Goal: Transaction & Acquisition: Purchase product/service

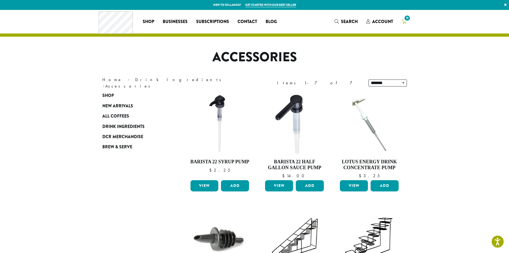
click at [404, 21] on icon "11" at bounding box center [404, 21] width 5 height 4
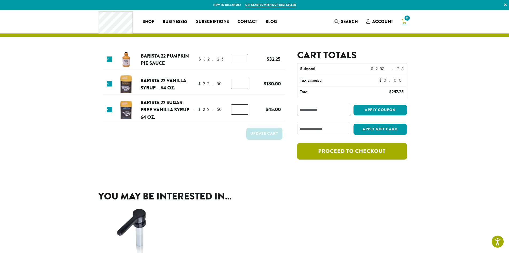
click at [341, 154] on link "Proceed to checkout" at bounding box center [352, 151] width 110 height 17
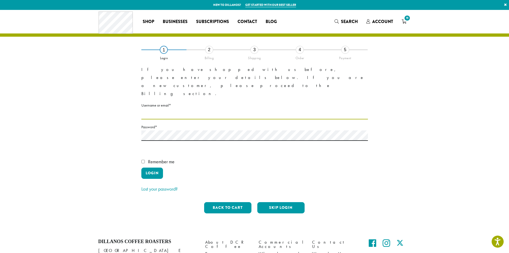
click at [205, 109] on input "Username or email * Required" at bounding box center [254, 114] width 227 height 10
type input "**********"
click at [157, 167] on button "Login" at bounding box center [152, 172] width 22 height 11
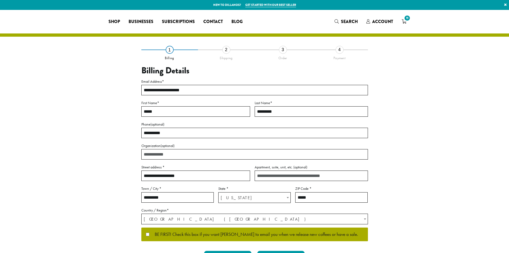
select select "**"
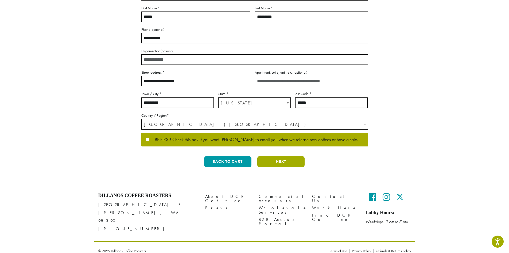
click at [276, 160] on button "Next" at bounding box center [280, 161] width 47 height 11
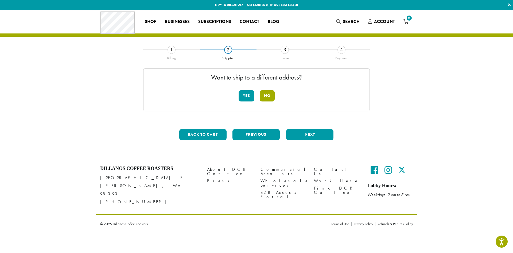
click at [270, 95] on button "No" at bounding box center [267, 95] width 15 height 11
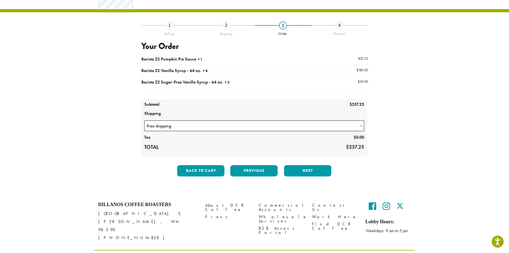
scroll to position [33, 0]
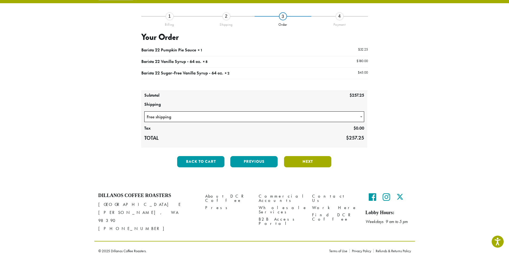
click at [324, 163] on button "Next" at bounding box center [307, 161] width 47 height 11
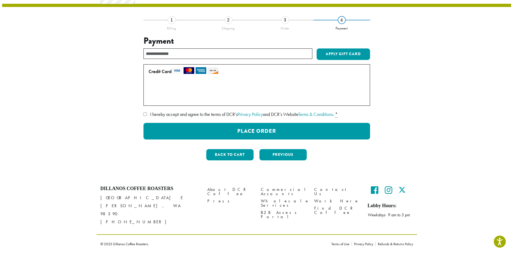
scroll to position [23, 0]
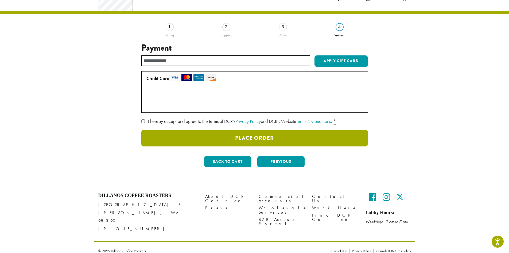
click at [262, 138] on button "Place Order" at bounding box center [254, 138] width 227 height 17
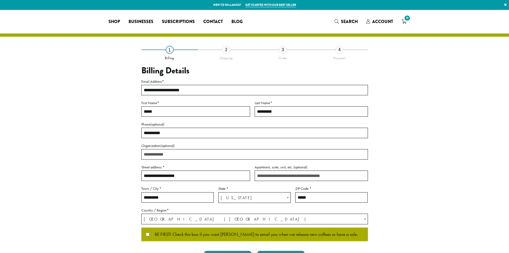
select select "**"
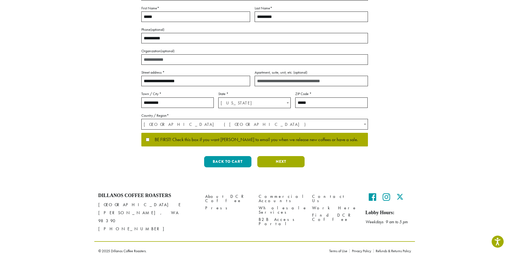
click at [292, 163] on button "Next" at bounding box center [280, 161] width 47 height 11
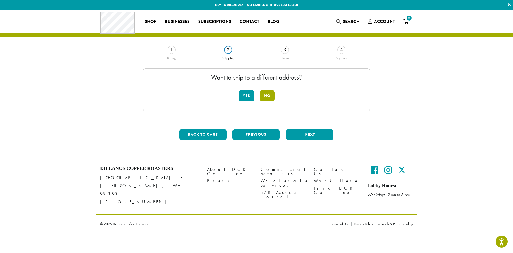
click at [269, 92] on button "No" at bounding box center [267, 95] width 15 height 11
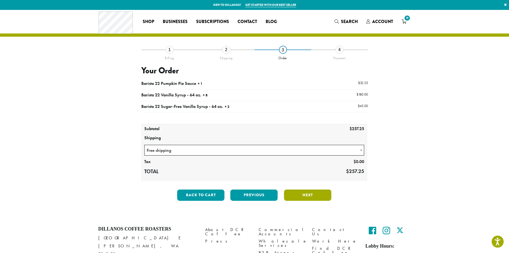
click at [312, 196] on button "Next" at bounding box center [307, 194] width 47 height 11
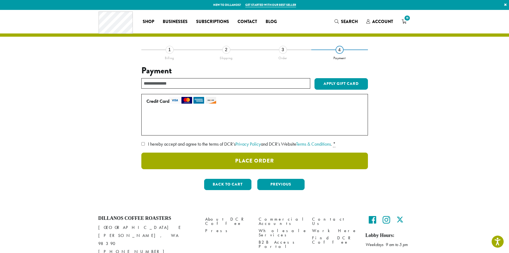
click at [276, 161] on button "Place Order" at bounding box center [254, 160] width 227 height 17
